Goal: Transaction & Acquisition: Obtain resource

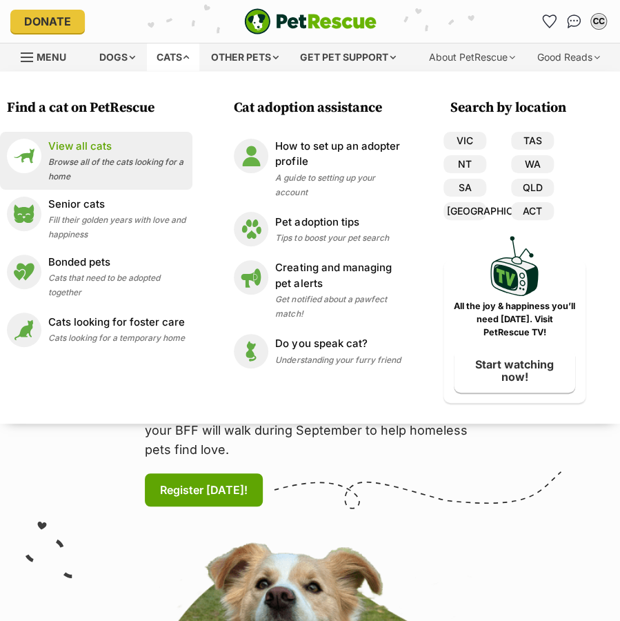
click at [55, 146] on p "View all cats" at bounding box center [116, 147] width 137 height 16
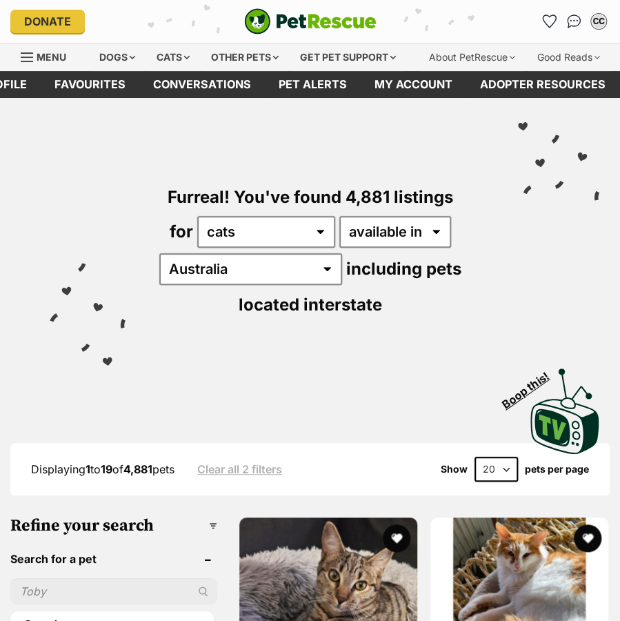
click at [92, 598] on input "text" at bounding box center [113, 591] width 207 height 26
type input "pumpkin sam"
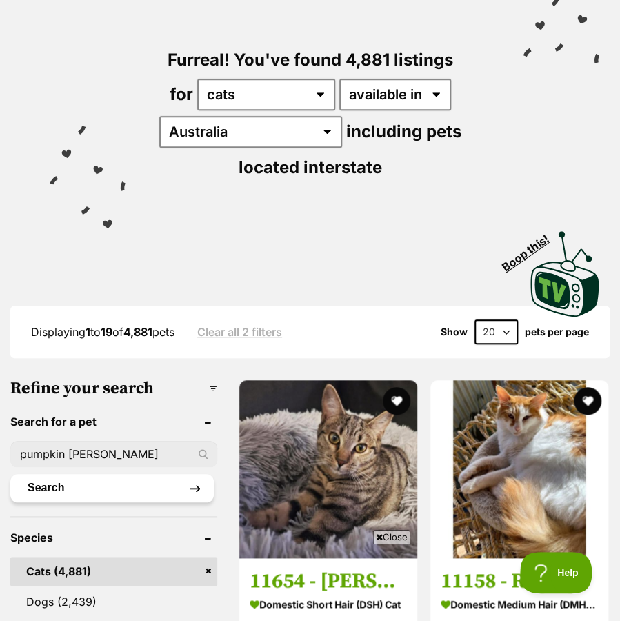
click at [45, 486] on button "Search" at bounding box center [111, 488] width 203 height 28
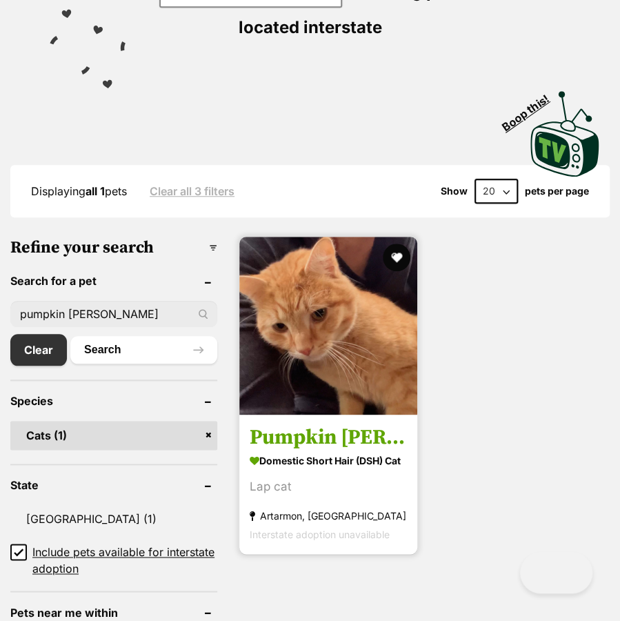
click at [314, 445] on h3 "Pumpkin Sam" at bounding box center [328, 438] width 157 height 26
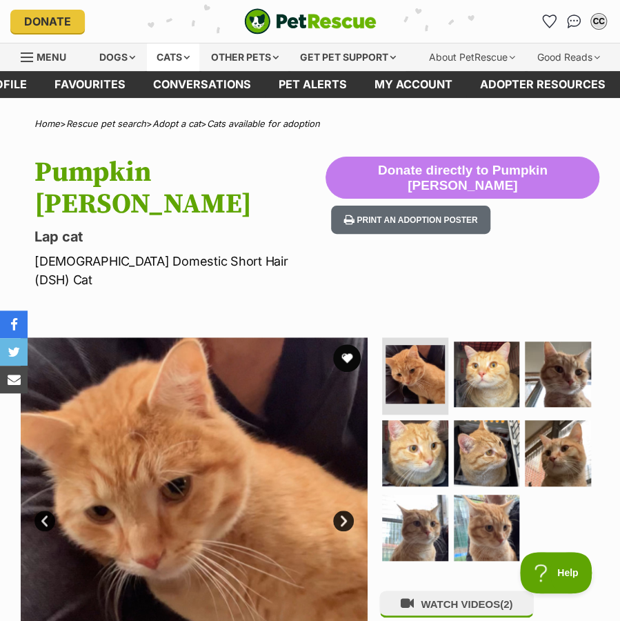
click at [150, 58] on div "Cats" at bounding box center [173, 57] width 52 height 28
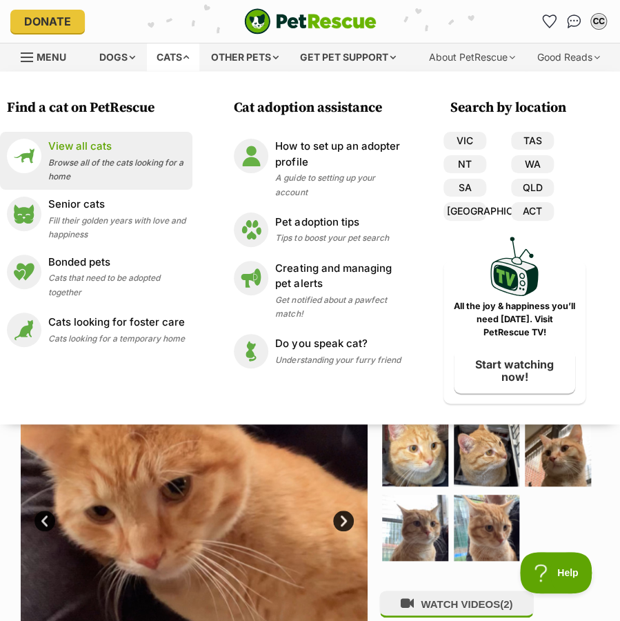
click at [83, 154] on div "View all cats Browse all of the cats looking for a home" at bounding box center [116, 161] width 137 height 44
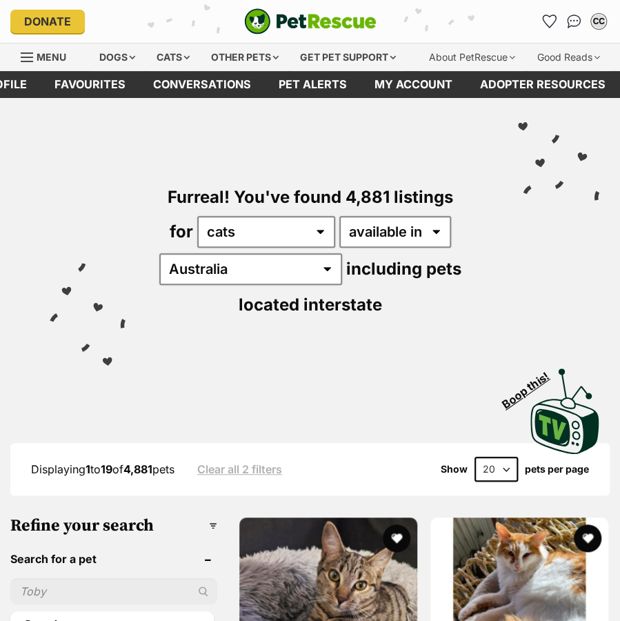
click at [119, 585] on input "text" at bounding box center [113, 591] width 207 height 26
type input "tucker"
click at [10, 611] on button "Search" at bounding box center [111, 625] width 203 height 28
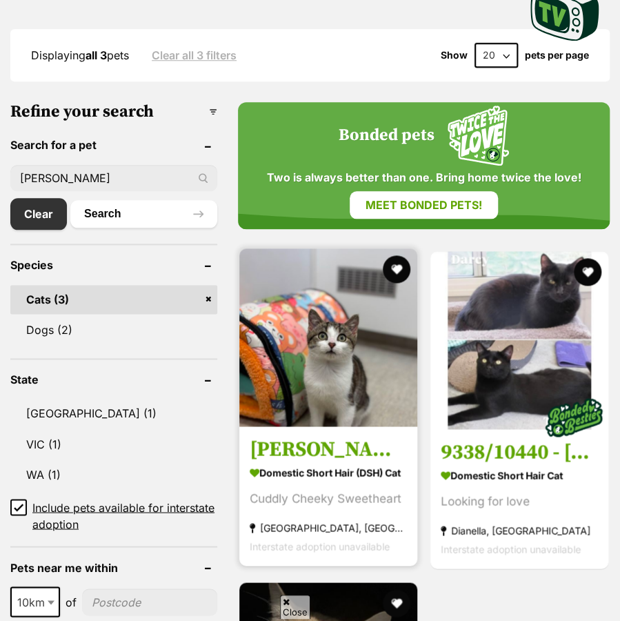
click at [308, 442] on h3 "[PERSON_NAME]" at bounding box center [328, 450] width 157 height 26
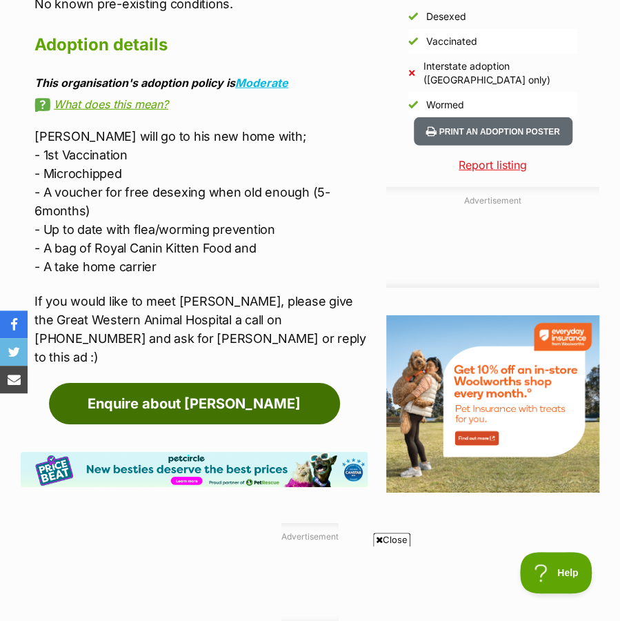
scroll to position [1694, 0]
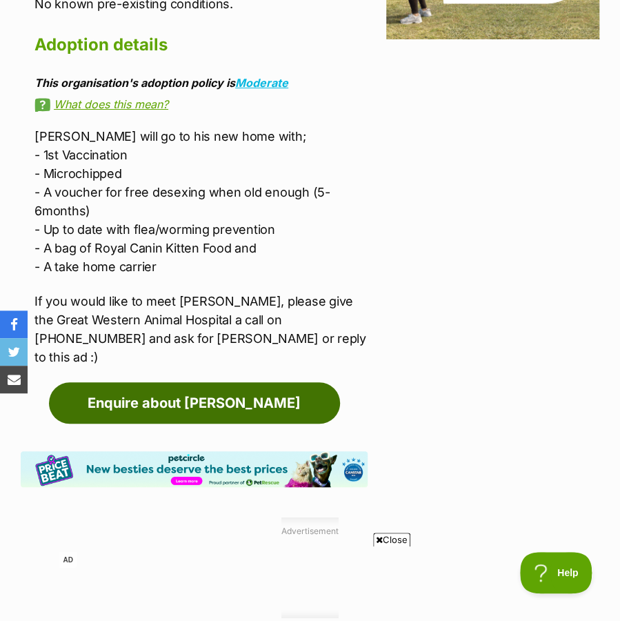
click at [190, 382] on link "Enquire about [PERSON_NAME]" at bounding box center [194, 402] width 291 height 41
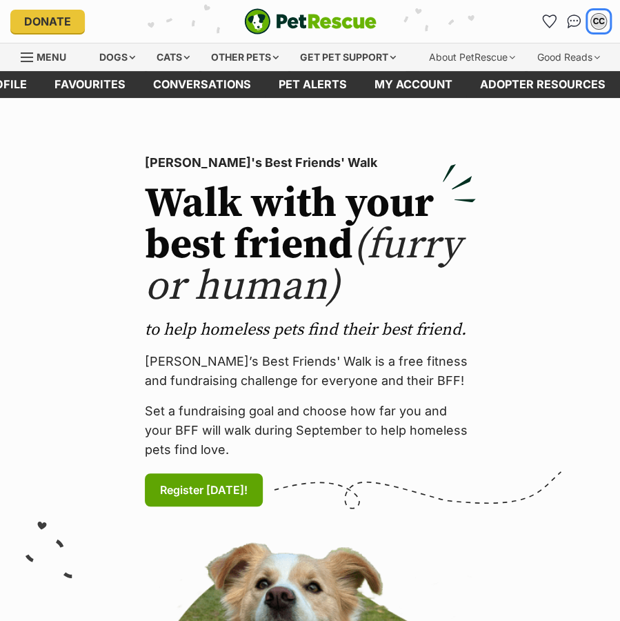
click at [589, 21] on button "CC" at bounding box center [599, 21] width 22 height 22
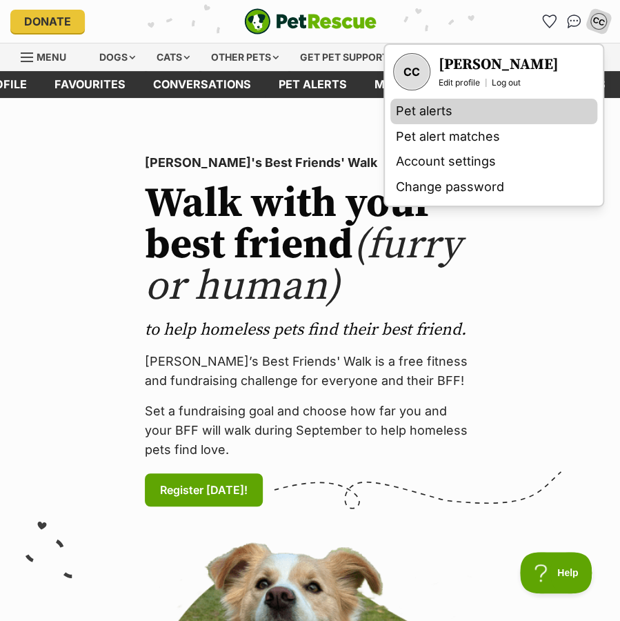
click at [437, 110] on link "Pet alerts" at bounding box center [493, 112] width 207 height 26
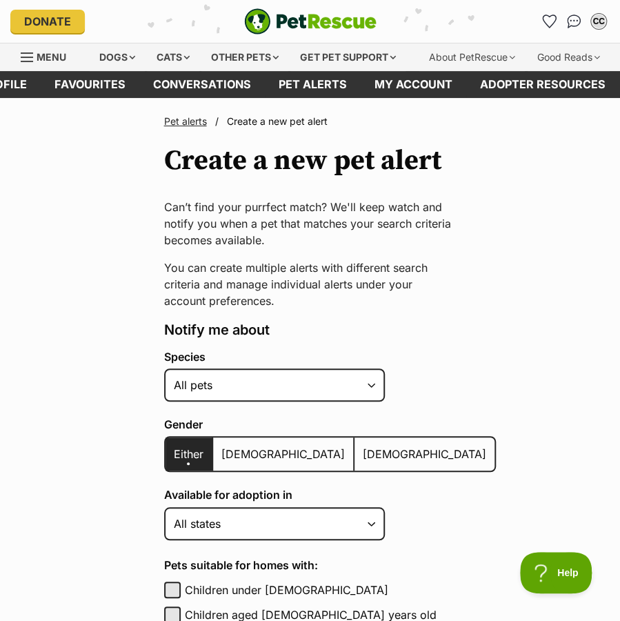
click at [592, 32] on div "Donate PetRescue home CC My account CC Caitlyn Chen Edit profile Log out Pet al…" at bounding box center [309, 21] width 599 height 43
click at [599, 15] on div "CC" at bounding box center [599, 21] width 18 height 18
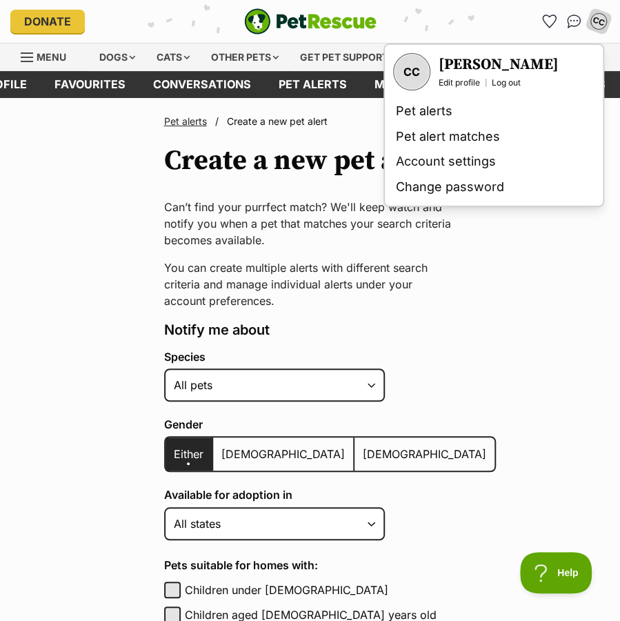
click at [463, 66] on h3 "[PERSON_NAME]" at bounding box center [499, 64] width 120 height 19
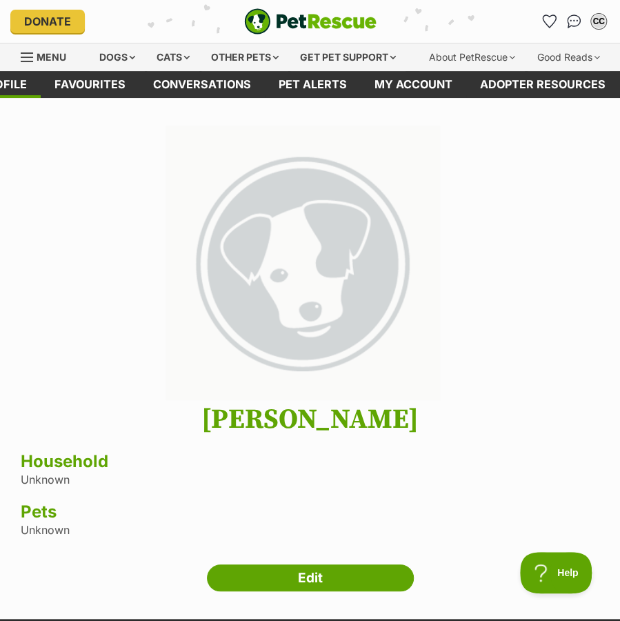
click at [199, 102] on main "Next Prev 1 Caitlyn Chen Household Unknown Pets Unknown Edit" at bounding box center [310, 358] width 620 height 521
click at [200, 86] on link "Conversations" at bounding box center [202, 84] width 126 height 27
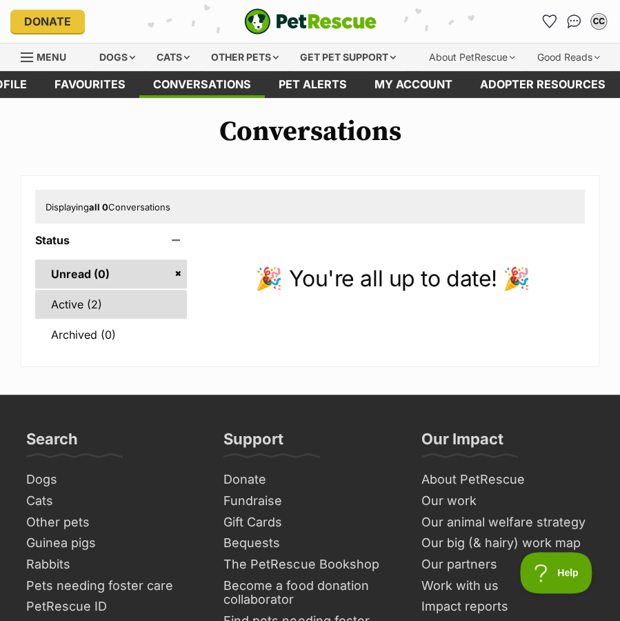
click at [93, 294] on link "Active (2)" at bounding box center [111, 304] width 152 height 29
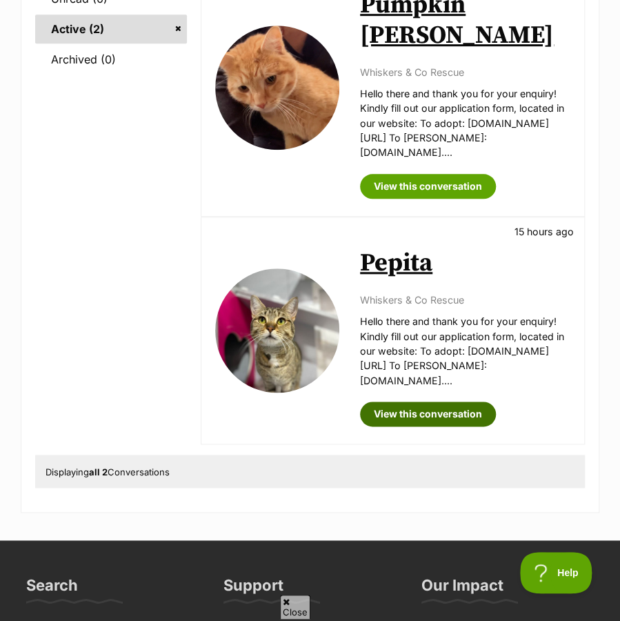
click at [419, 401] on link "View this conversation" at bounding box center [428, 413] width 136 height 25
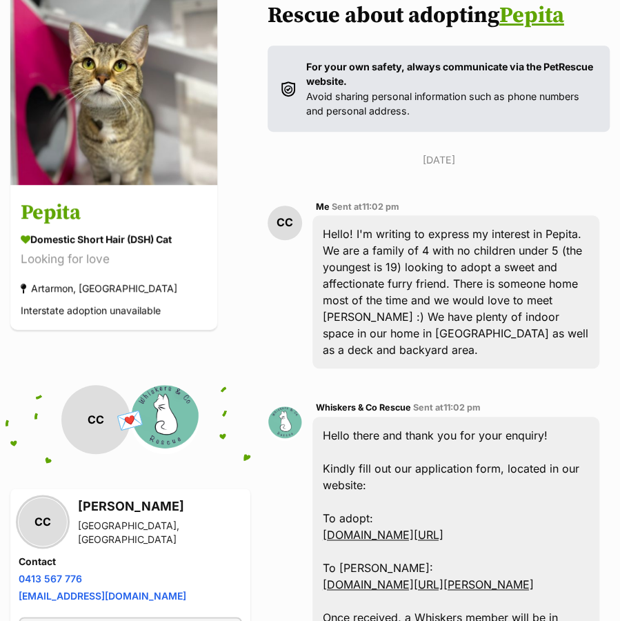
scroll to position [159, 0]
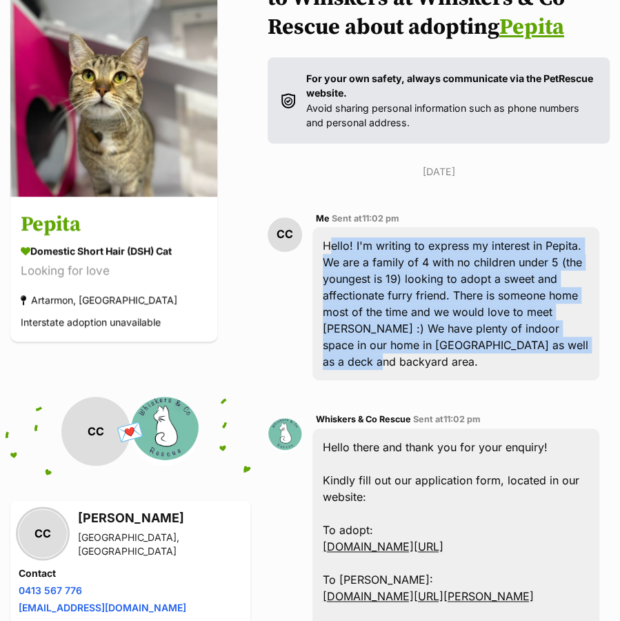
drag, startPoint x: 263, startPoint y: 223, endPoint x: 503, endPoint y: 312, distance: 255.9
click at [503, 312] on div "Hello! I'm writing to express my interest in Pepita. We are a family of 4 with …" at bounding box center [455, 303] width 287 height 153
copy div "Hello! I'm writing to express my interest in Pepita. We are a family of 4 with …"
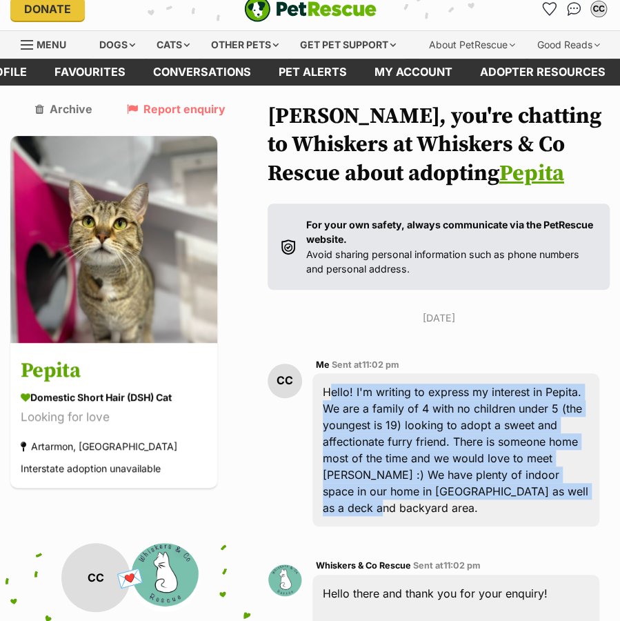
scroll to position [0, 0]
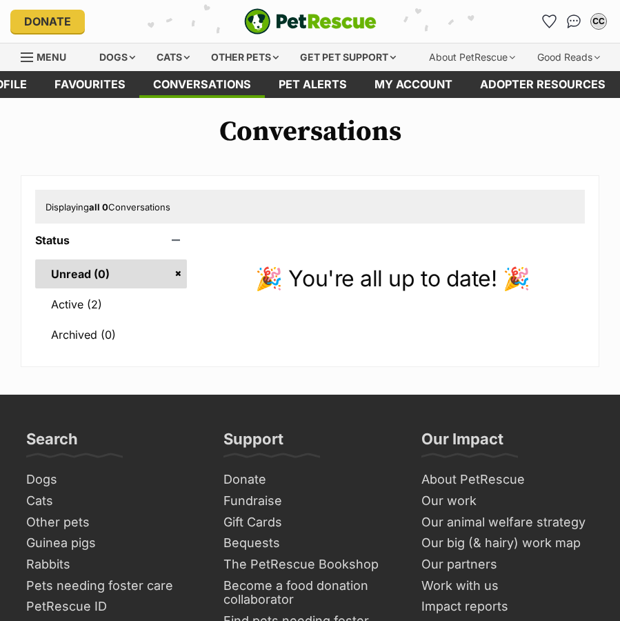
click at [161, 55] on div "Cats" at bounding box center [173, 57] width 52 height 28
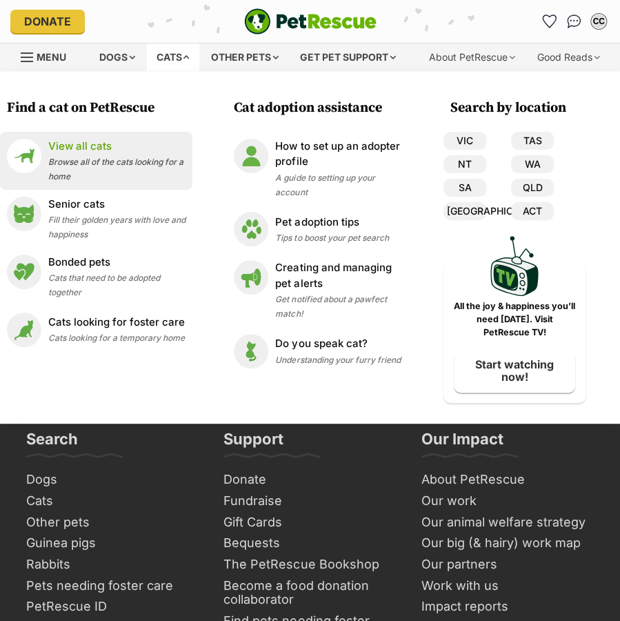
click at [88, 146] on p "View all cats" at bounding box center [116, 147] width 137 height 16
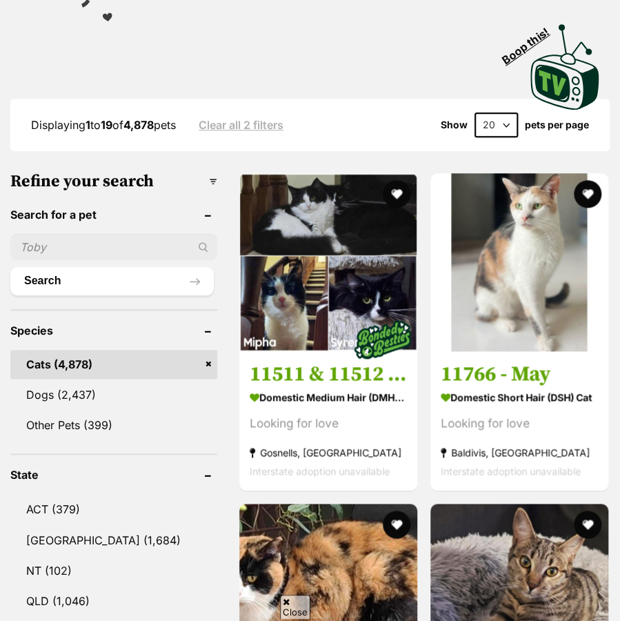
scroll to position [344, 0]
drag, startPoint x: 86, startPoint y: 243, endPoint x: 79, endPoint y: 254, distance: 13.4
click at [86, 243] on input "text" at bounding box center [113, 247] width 207 height 26
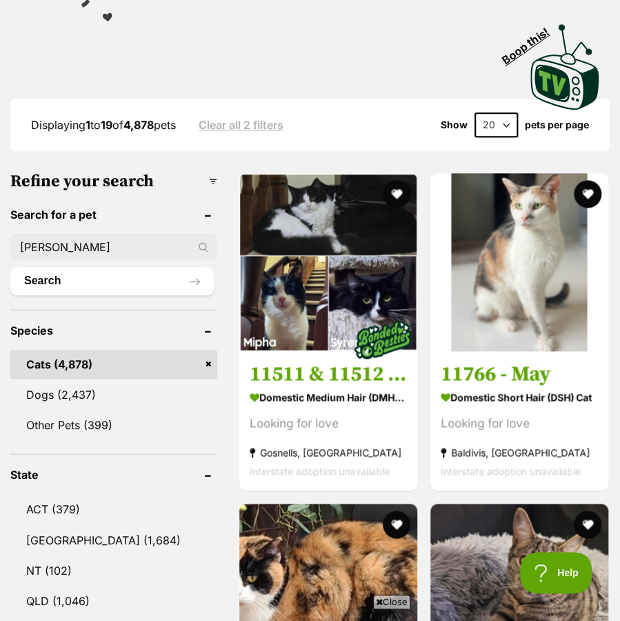
type input "[PERSON_NAME]"
click at [10, 267] on button "Search" at bounding box center [111, 281] width 203 height 28
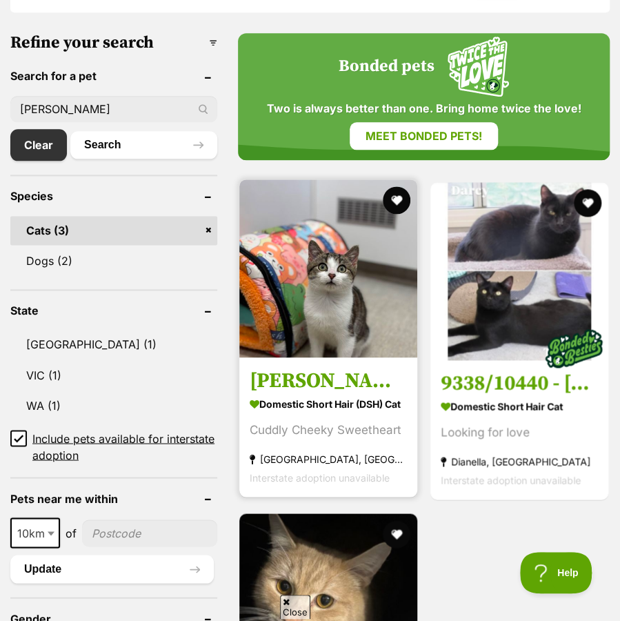
click at [308, 388] on h3 "[PERSON_NAME]" at bounding box center [328, 381] width 157 height 26
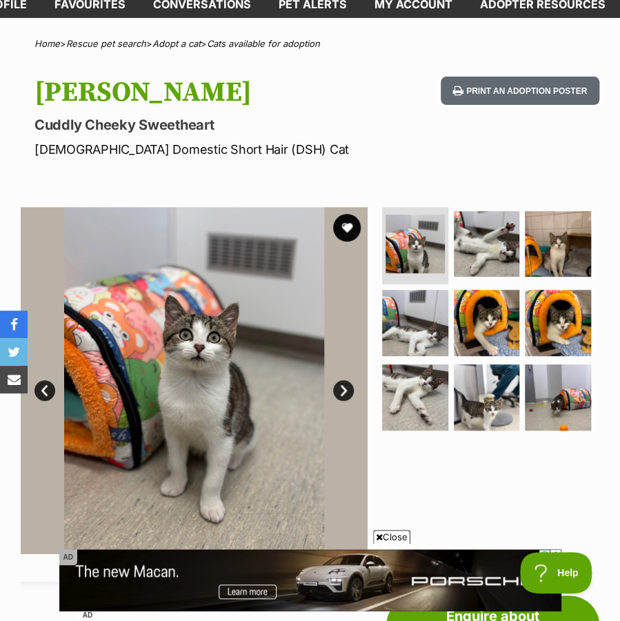
scroll to position [95, 0]
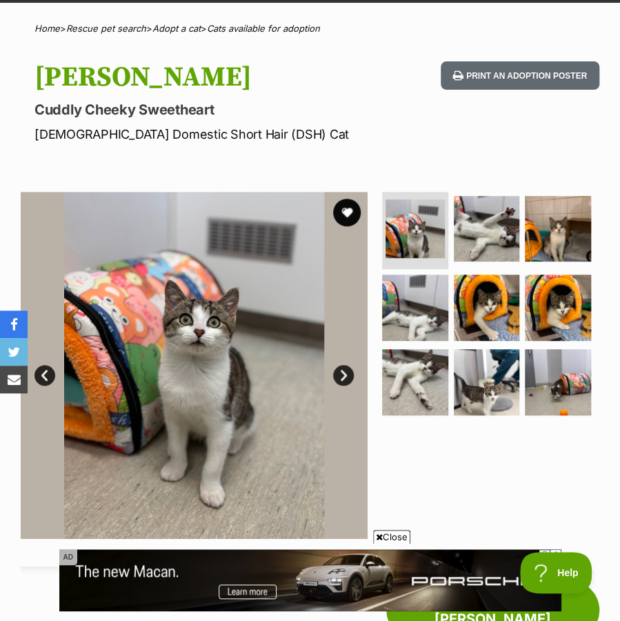
click at [341, 383] on link "Next" at bounding box center [343, 375] width 21 height 21
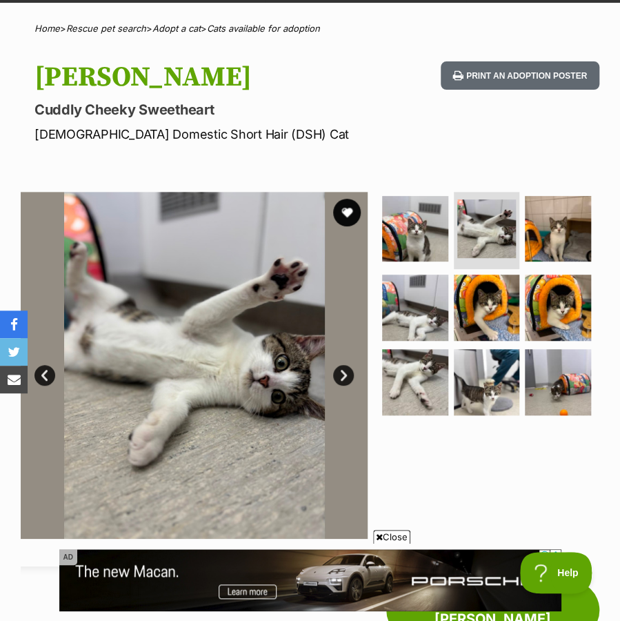
click at [341, 383] on link "Next" at bounding box center [343, 375] width 21 height 21
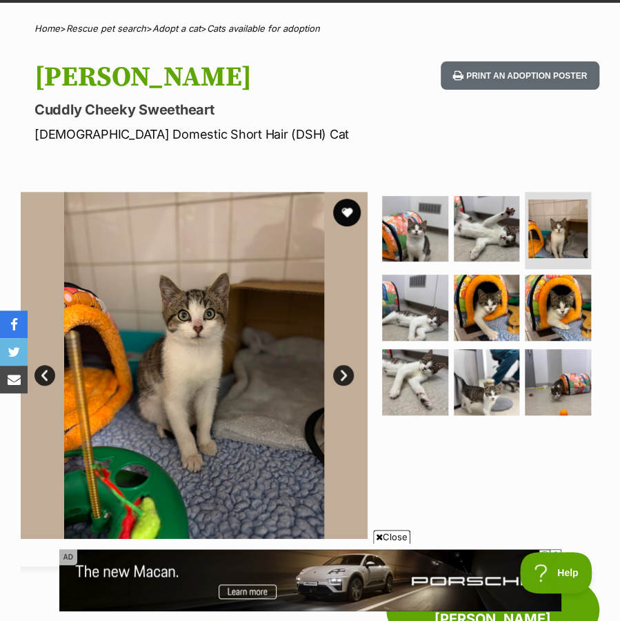
click at [341, 383] on link "Next" at bounding box center [343, 375] width 21 height 21
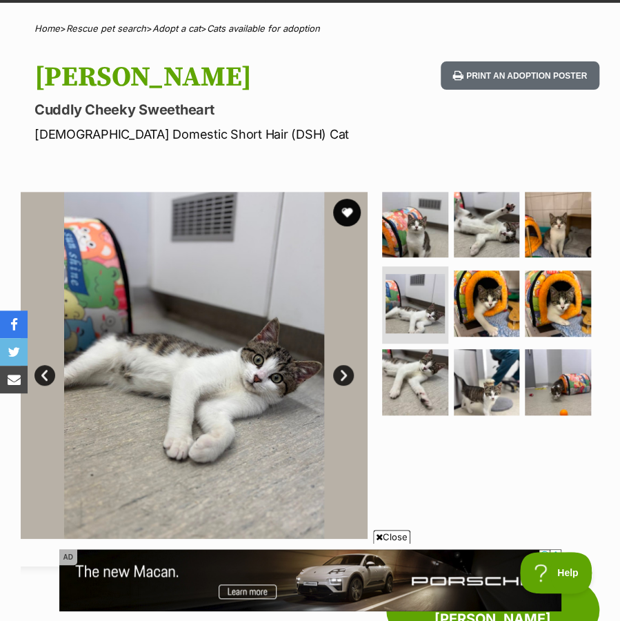
click at [341, 383] on link "Next" at bounding box center [343, 375] width 21 height 21
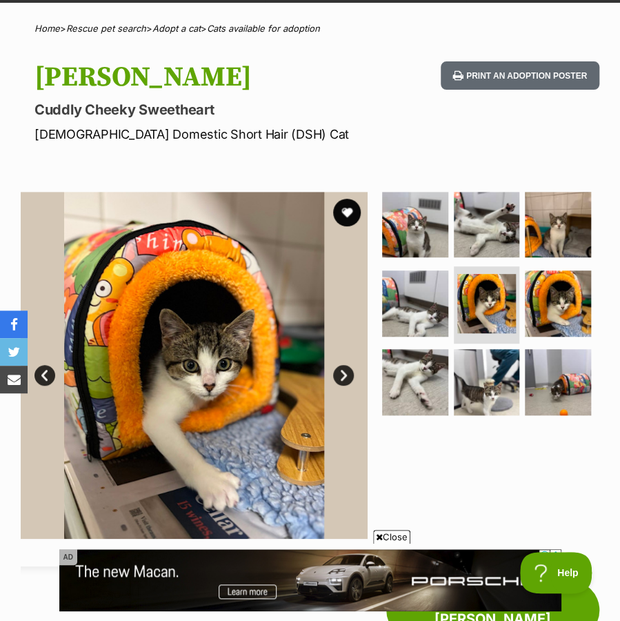
click at [341, 383] on link "Next" at bounding box center [343, 375] width 21 height 21
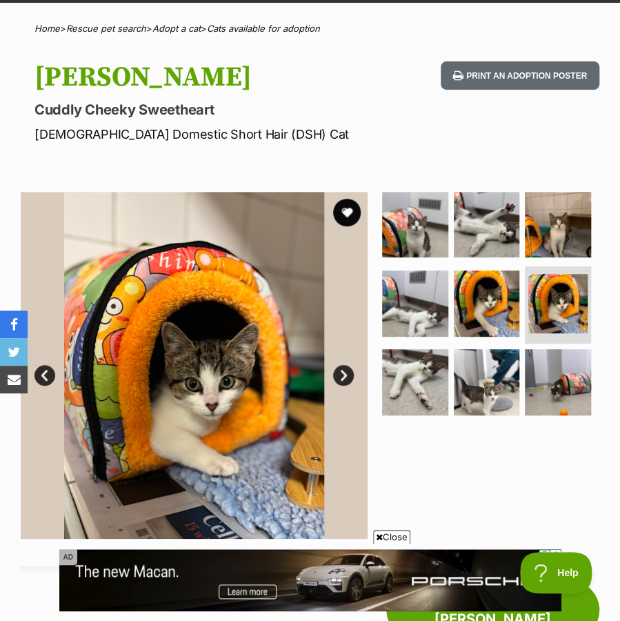
click at [341, 383] on link "Next" at bounding box center [343, 375] width 21 height 21
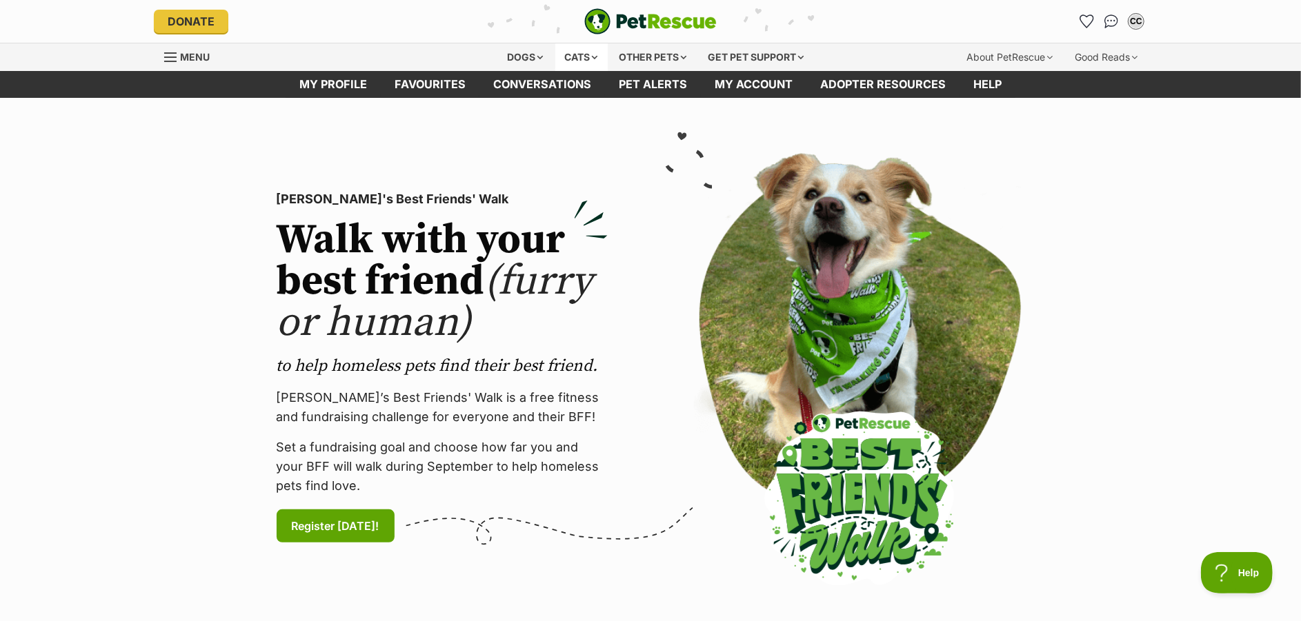
click at [566, 57] on div "Cats" at bounding box center [581, 57] width 52 height 28
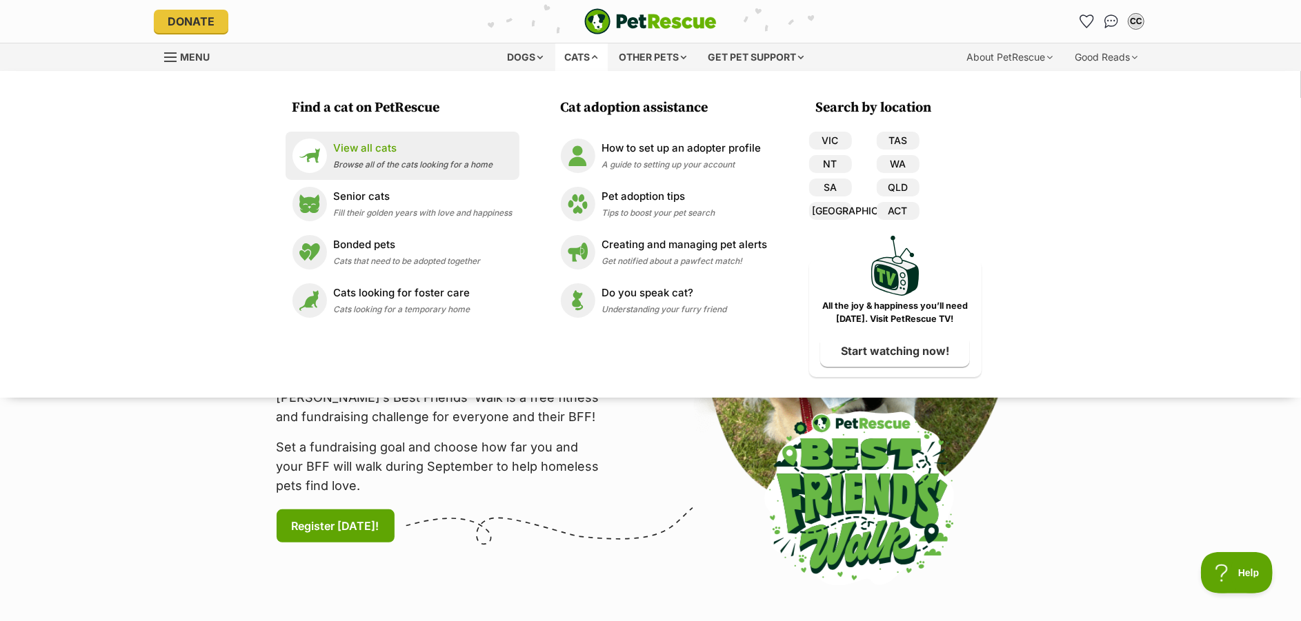
click at [362, 144] on p "View all cats" at bounding box center [413, 149] width 159 height 16
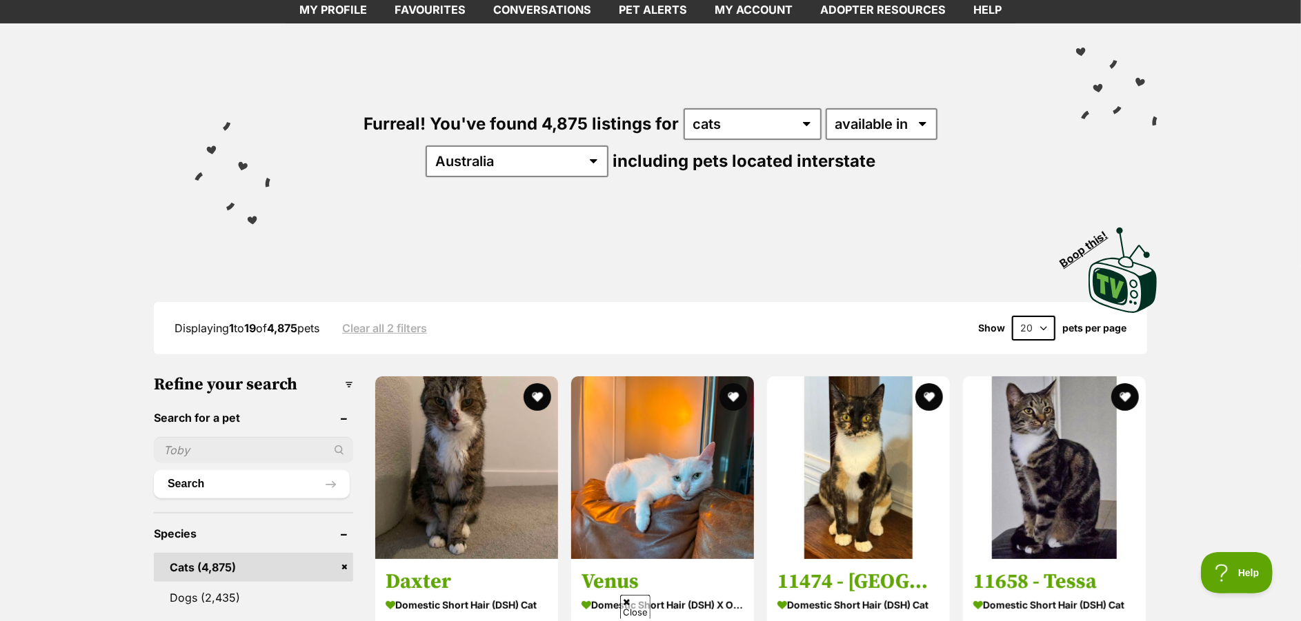
click at [261, 447] on input "text" at bounding box center [253, 450] width 199 height 26
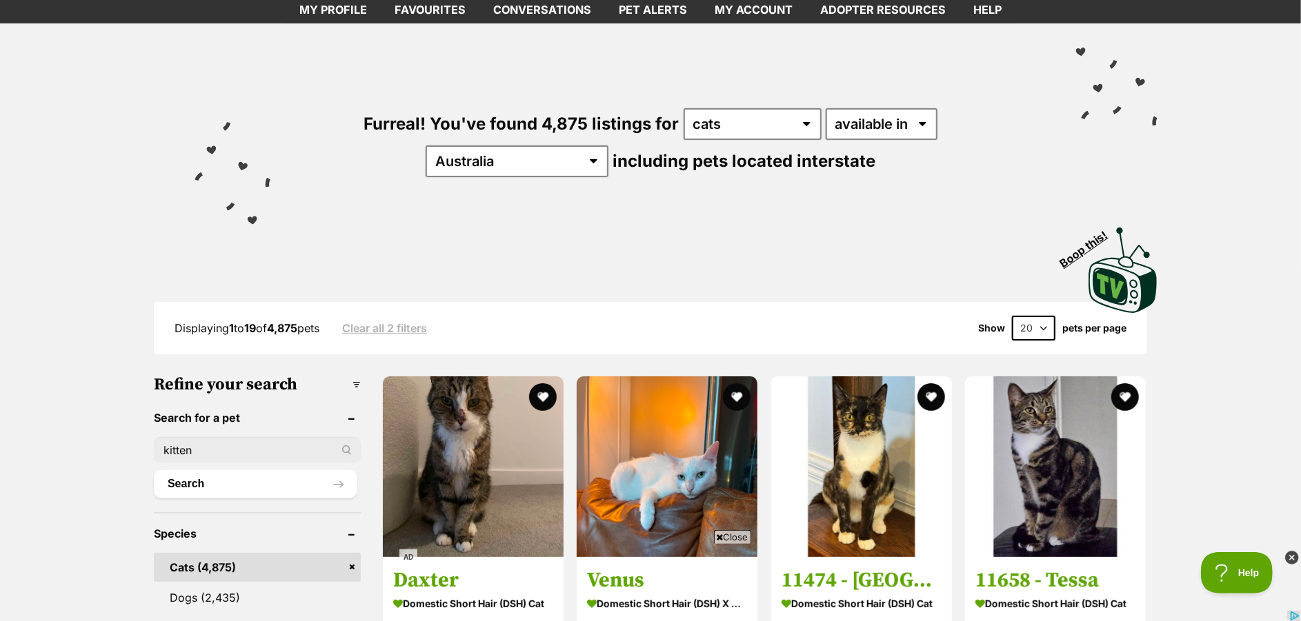
type input "kitten"
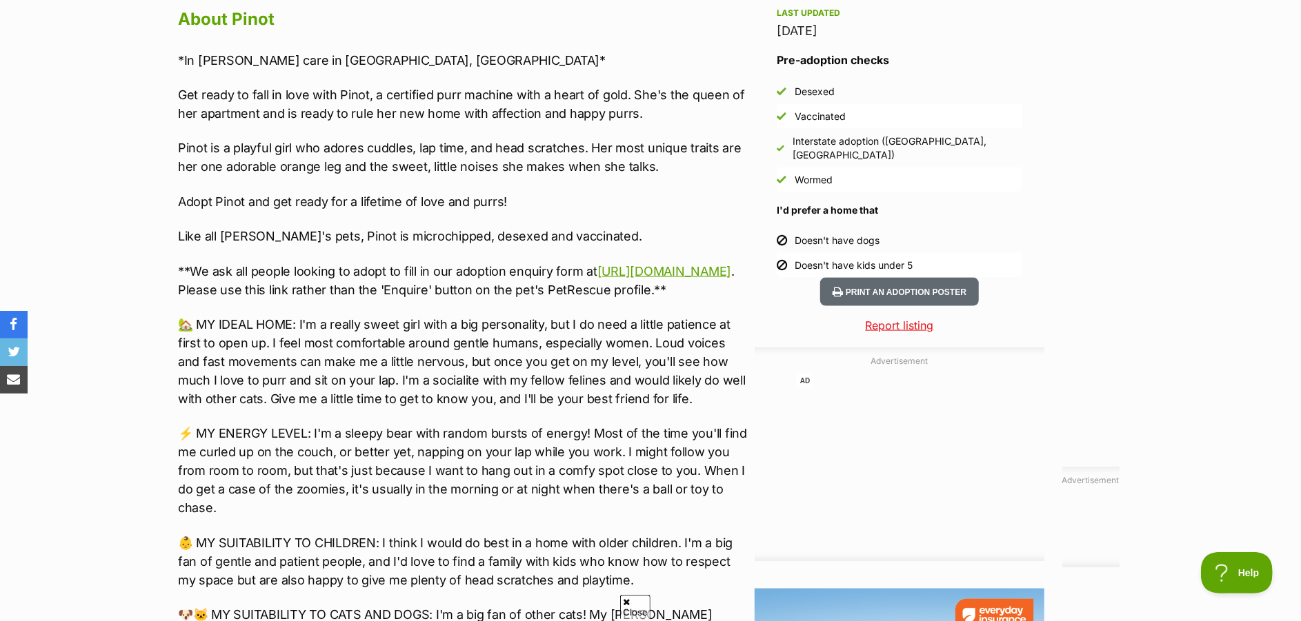
scroll to position [1228, 0]
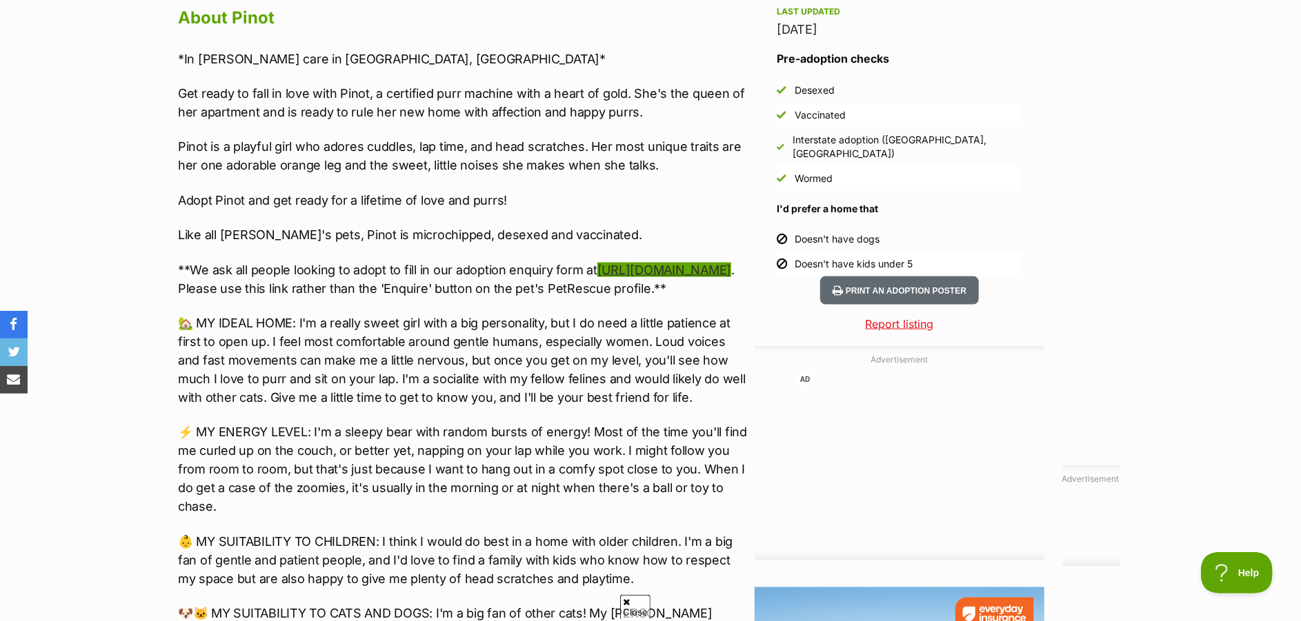
click at [597, 277] on link "[URL][DOMAIN_NAME]" at bounding box center [664, 270] width 134 height 14
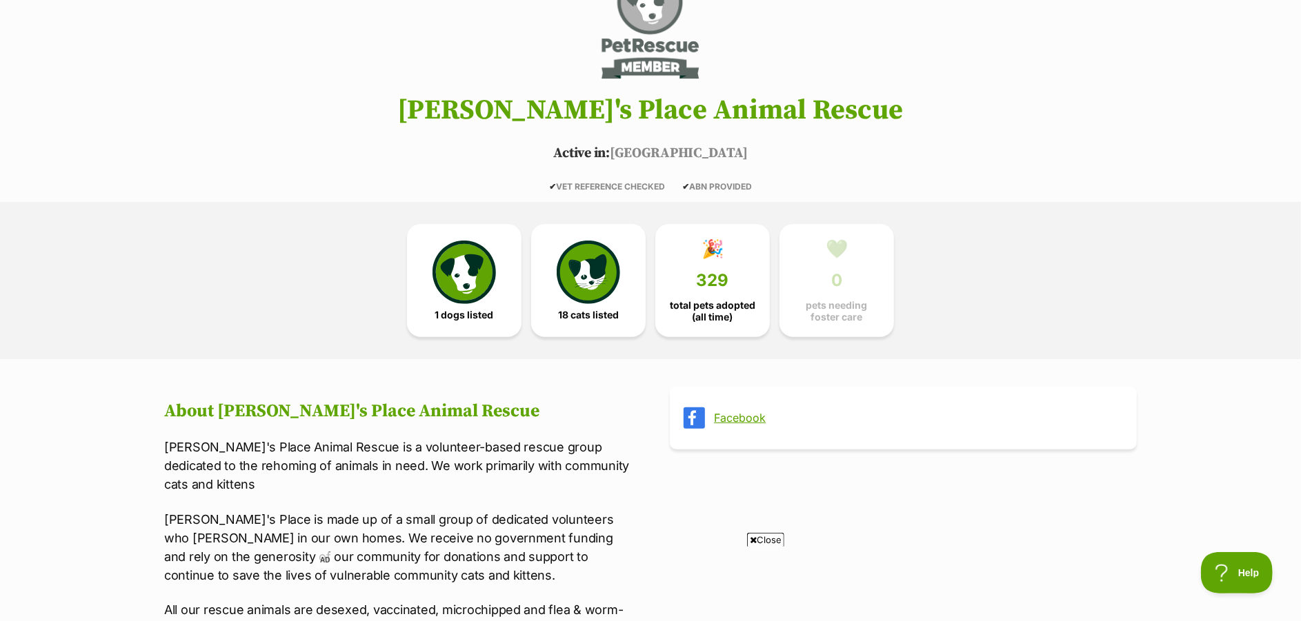
scroll to position [181, 0]
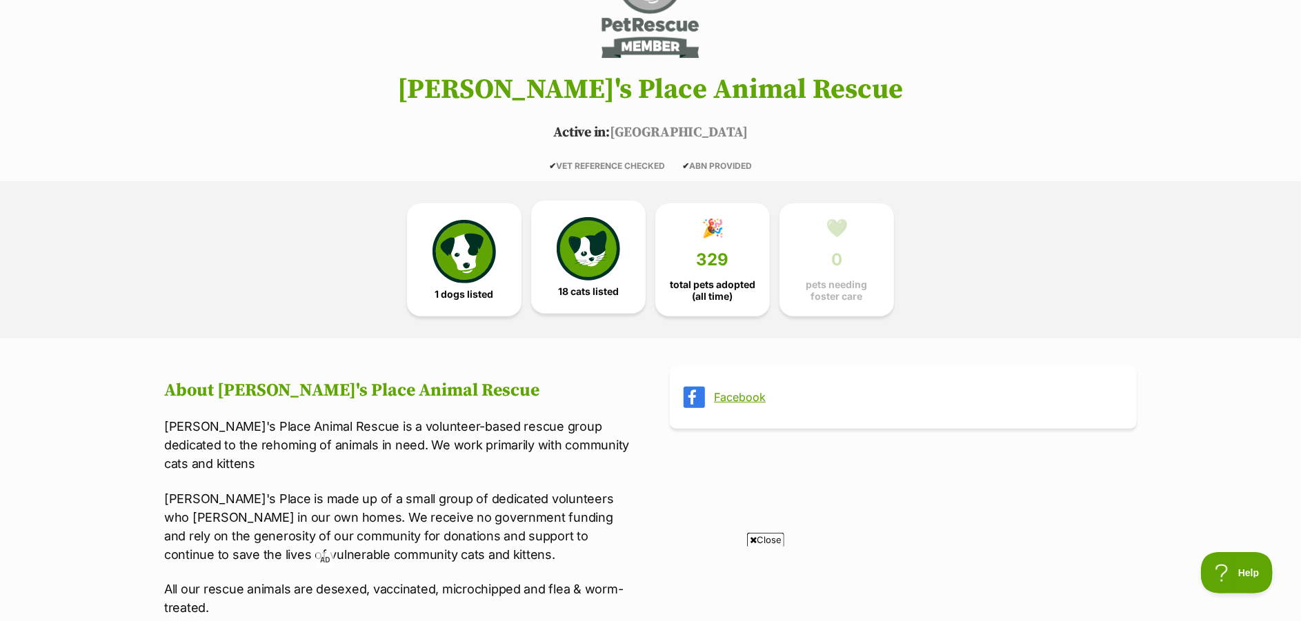
click at [600, 288] on span "18 cats listed" at bounding box center [588, 291] width 61 height 11
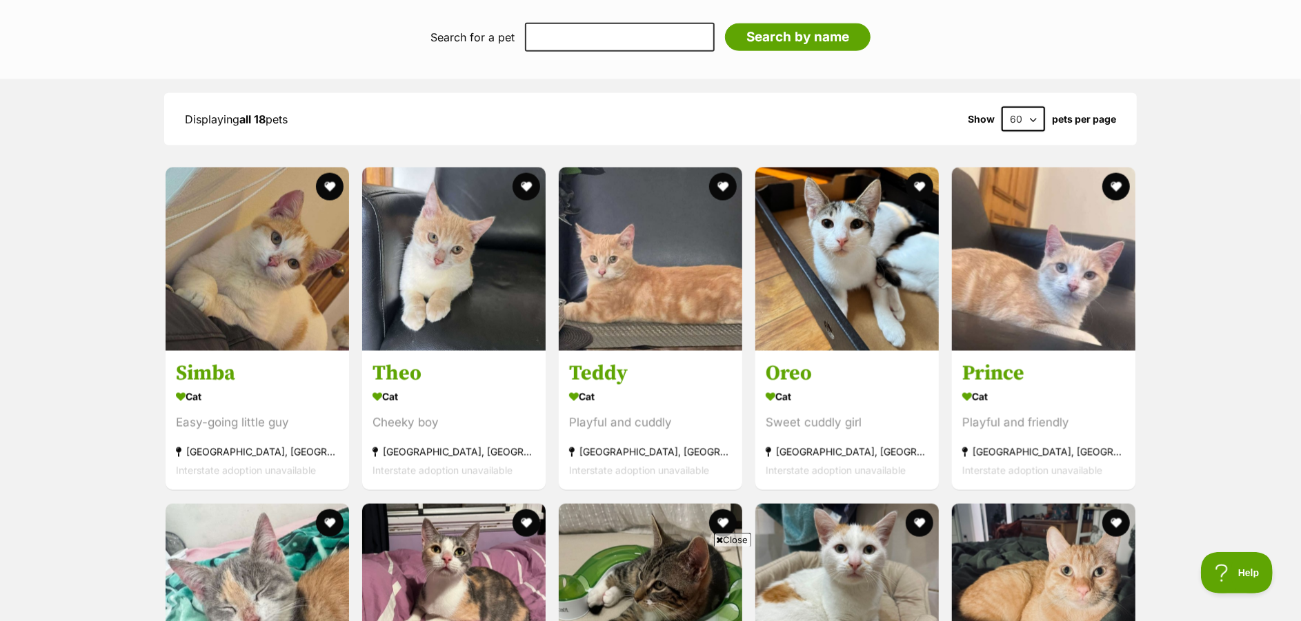
scroll to position [1314, 0]
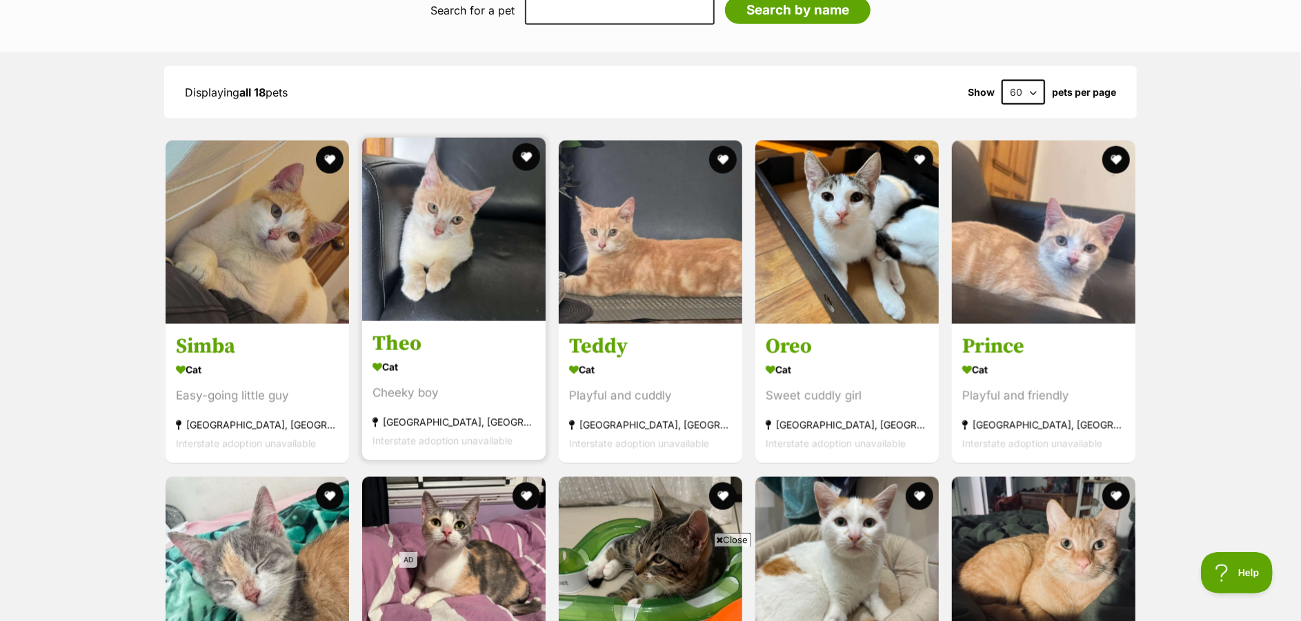
click at [452, 336] on h3 "Theo" at bounding box center [453, 345] width 163 height 26
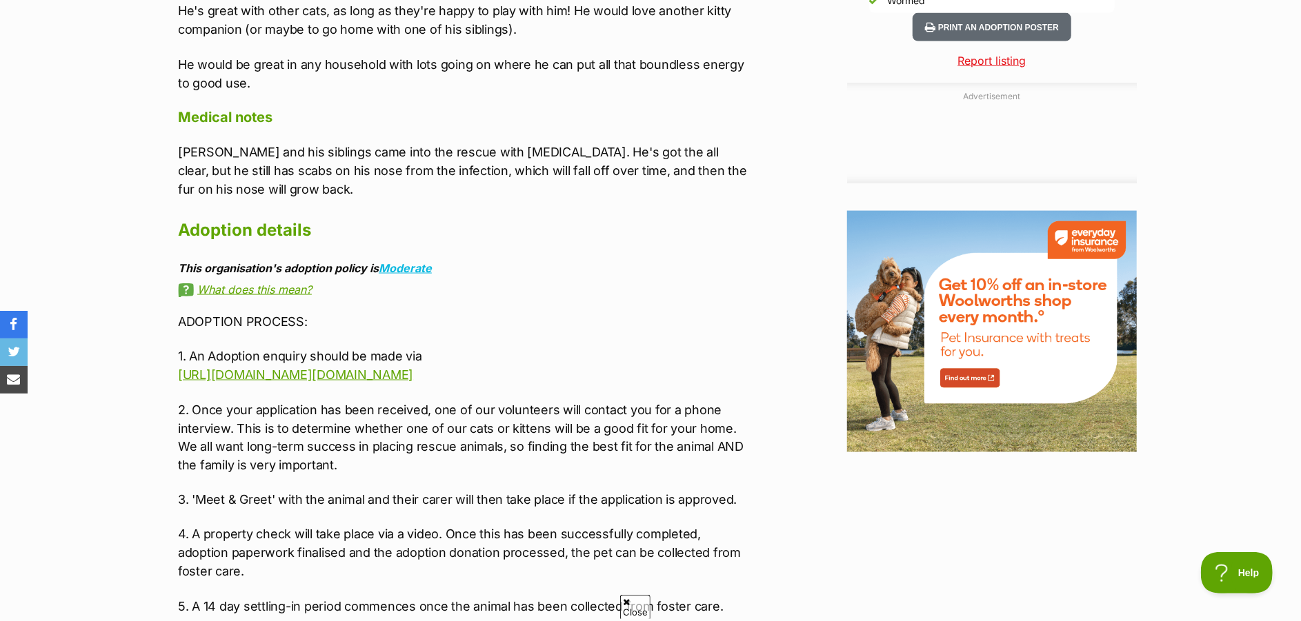
scroll to position [1423, 0]
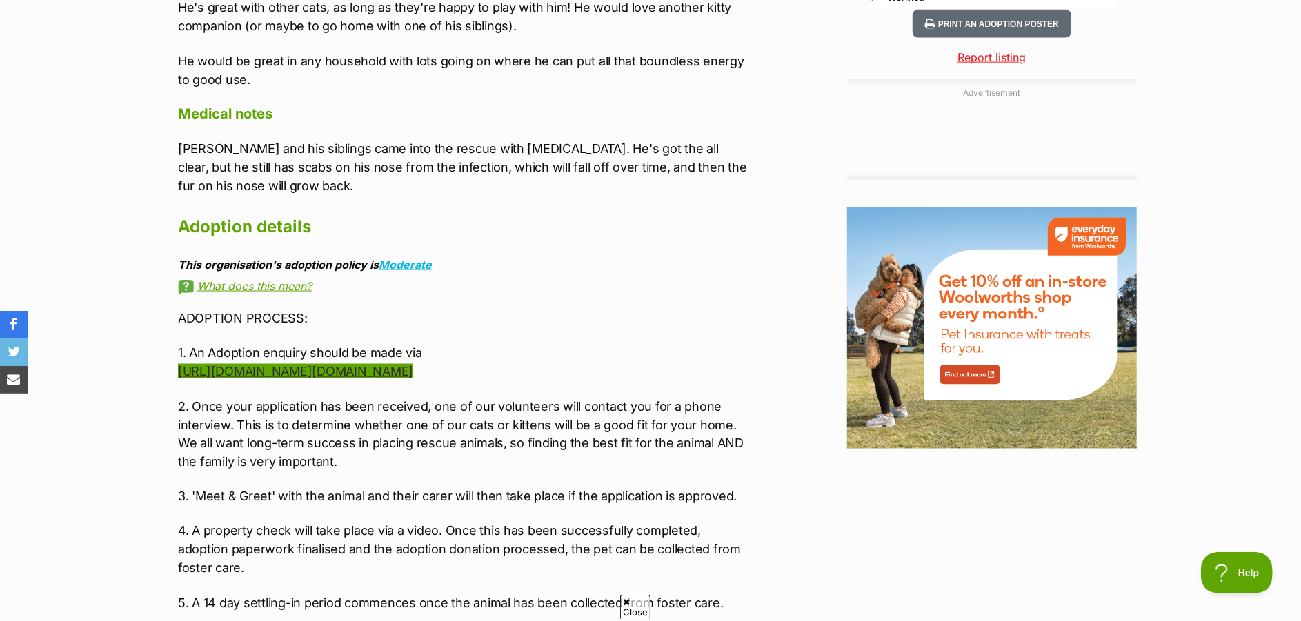
click at [413, 373] on link "[URL][DOMAIN_NAME][DOMAIN_NAME]" at bounding box center [295, 371] width 235 height 14
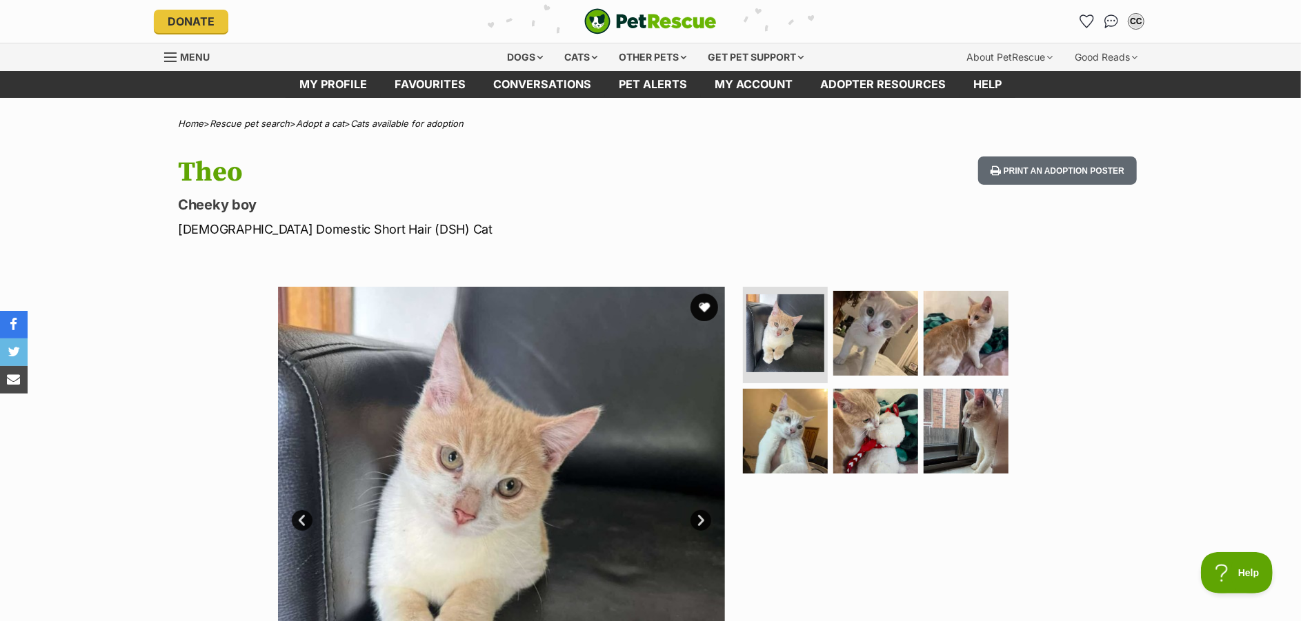
scroll to position [0, 0]
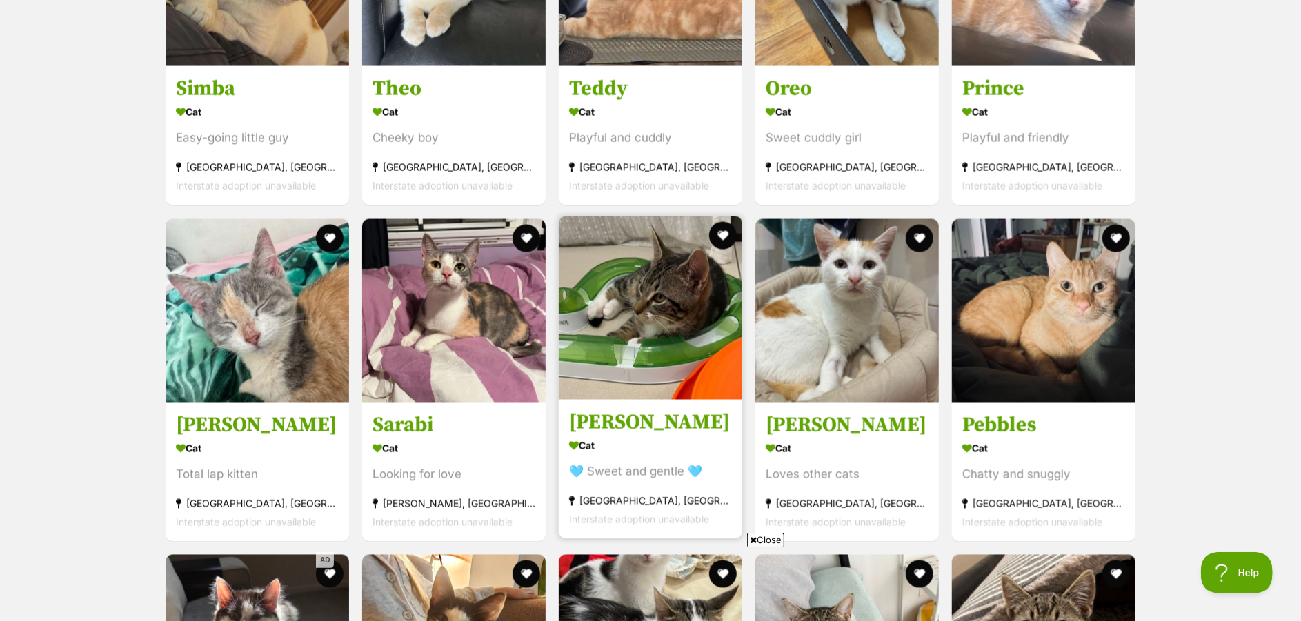
scroll to position [1563, 0]
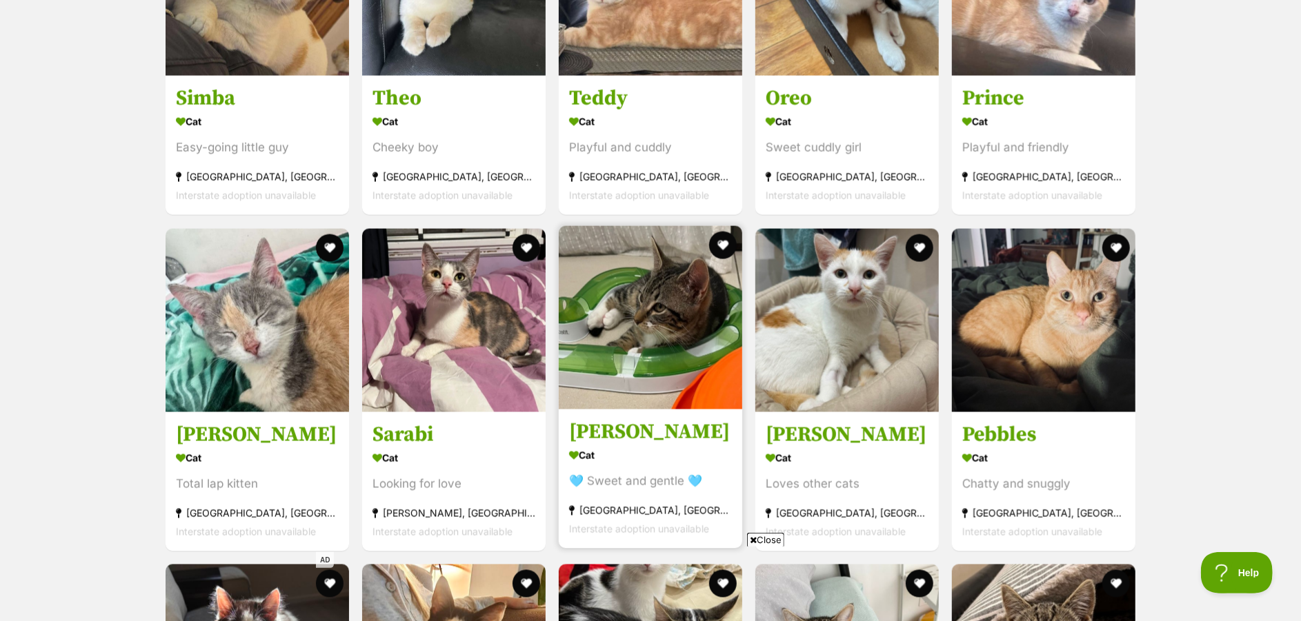
click at [650, 321] on img at bounding box center [650, 317] width 183 height 183
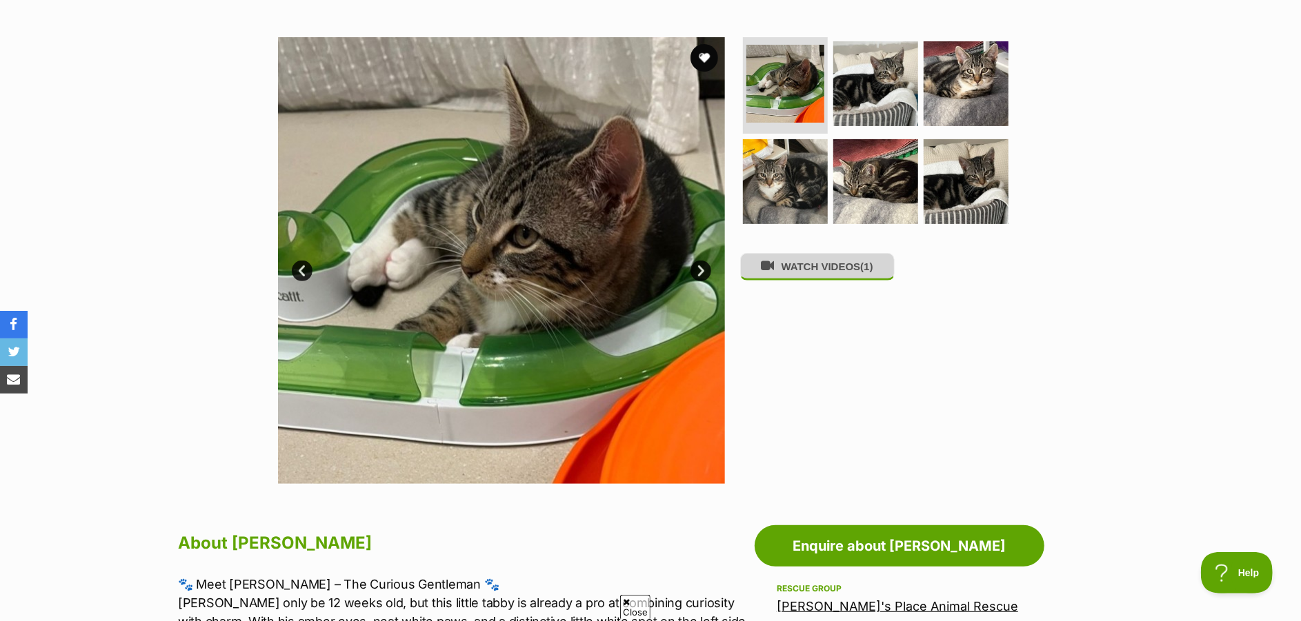
click at [819, 279] on button "WATCH VIDEOS (1)" at bounding box center [817, 266] width 154 height 27
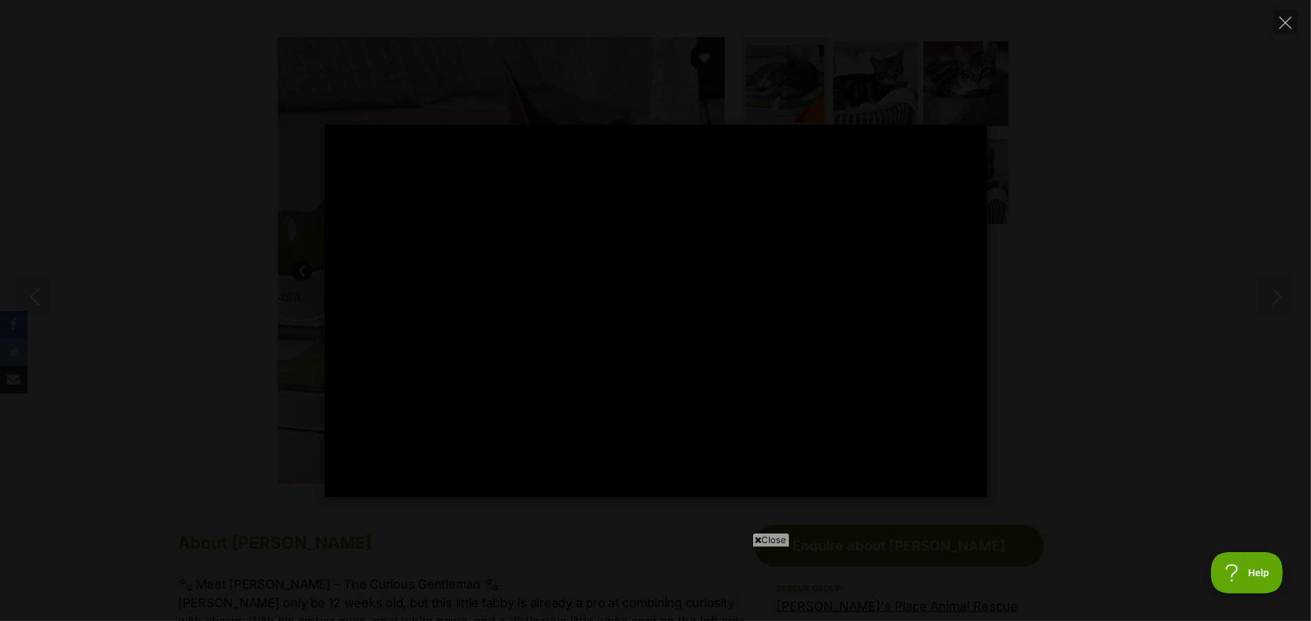
click at [1077, 319] on div "Pause Play % buffered 00:00 -00:33 Unmute Mute Disable captions Enable captions…" at bounding box center [655, 311] width 1311 height 372
type input "9.12"
